Goal: Navigation & Orientation: Find specific page/section

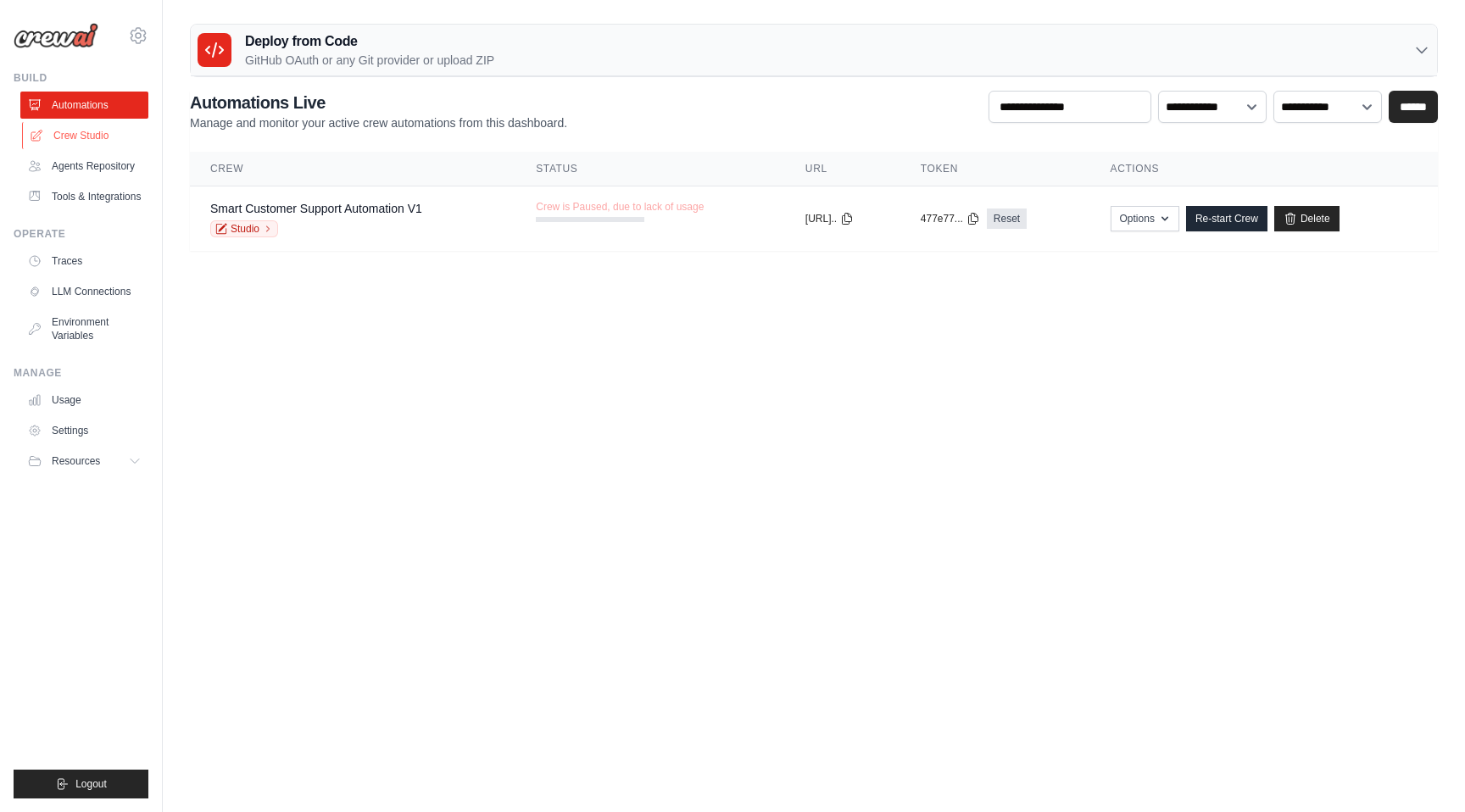
click at [106, 135] on link "Crew Studio" at bounding box center [85, 136] width 128 height 28
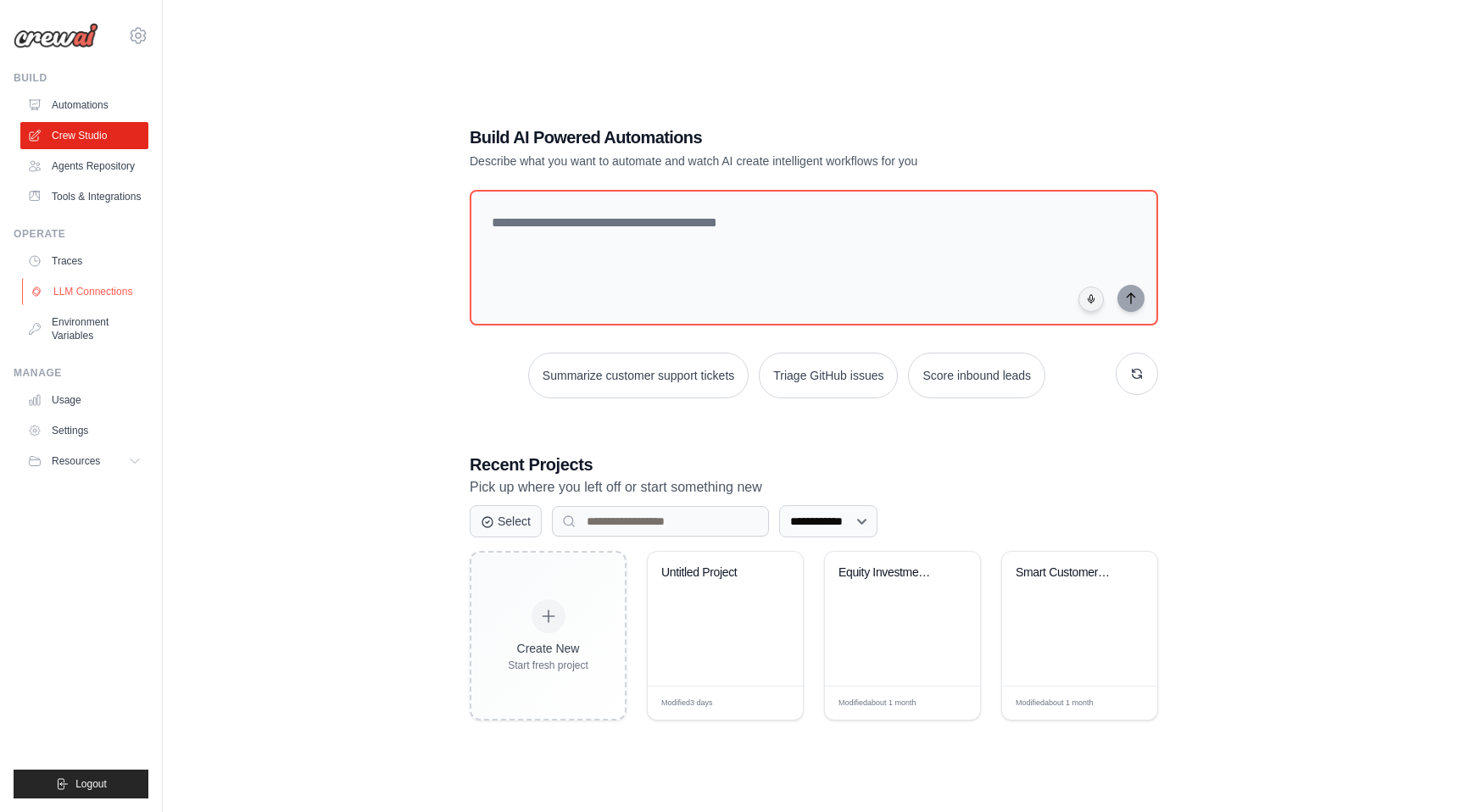
click at [115, 298] on link "LLM Connections" at bounding box center [85, 291] width 128 height 28
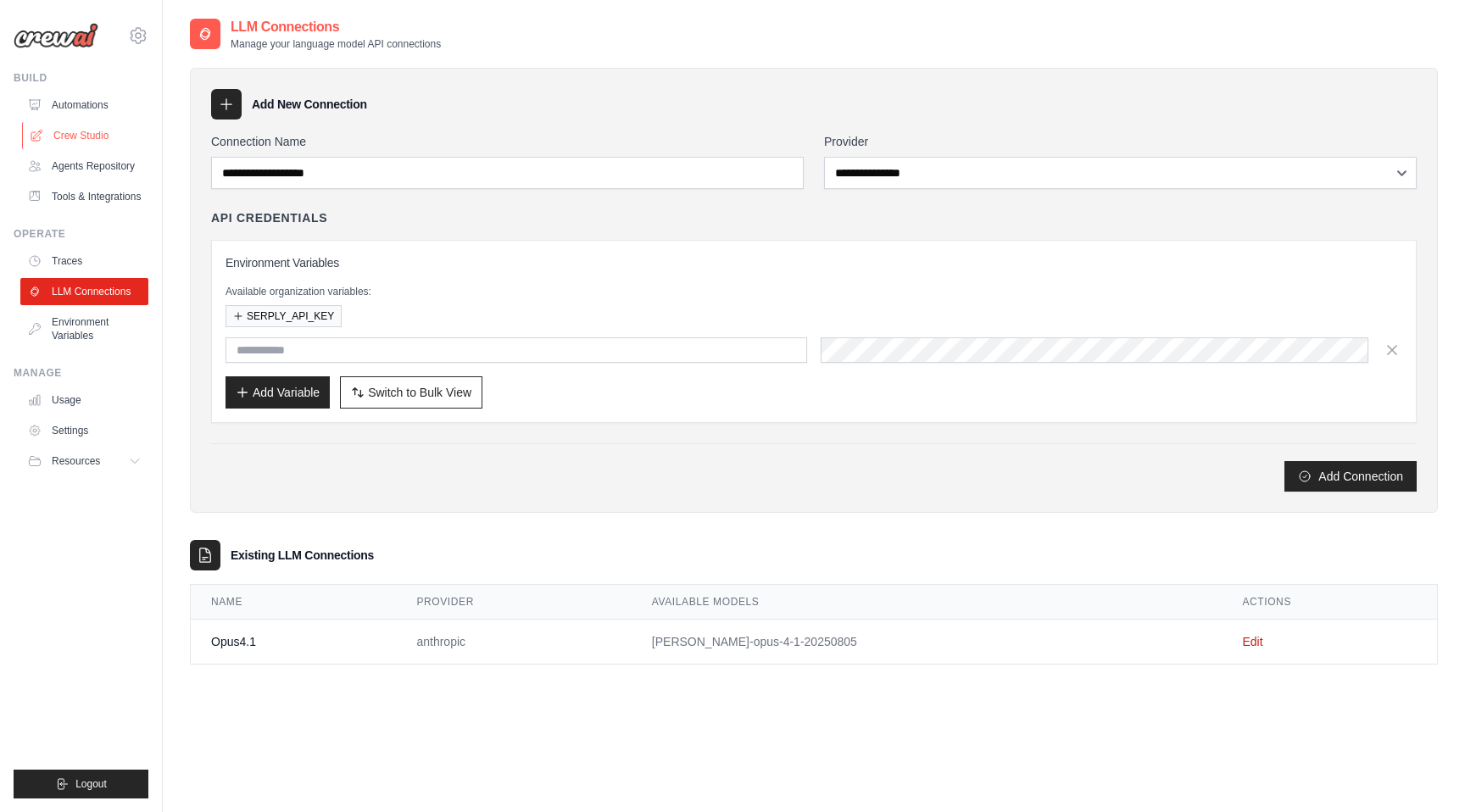
click at [109, 128] on link "Crew Studio" at bounding box center [85, 136] width 128 height 28
